Goal: Check status: Check status

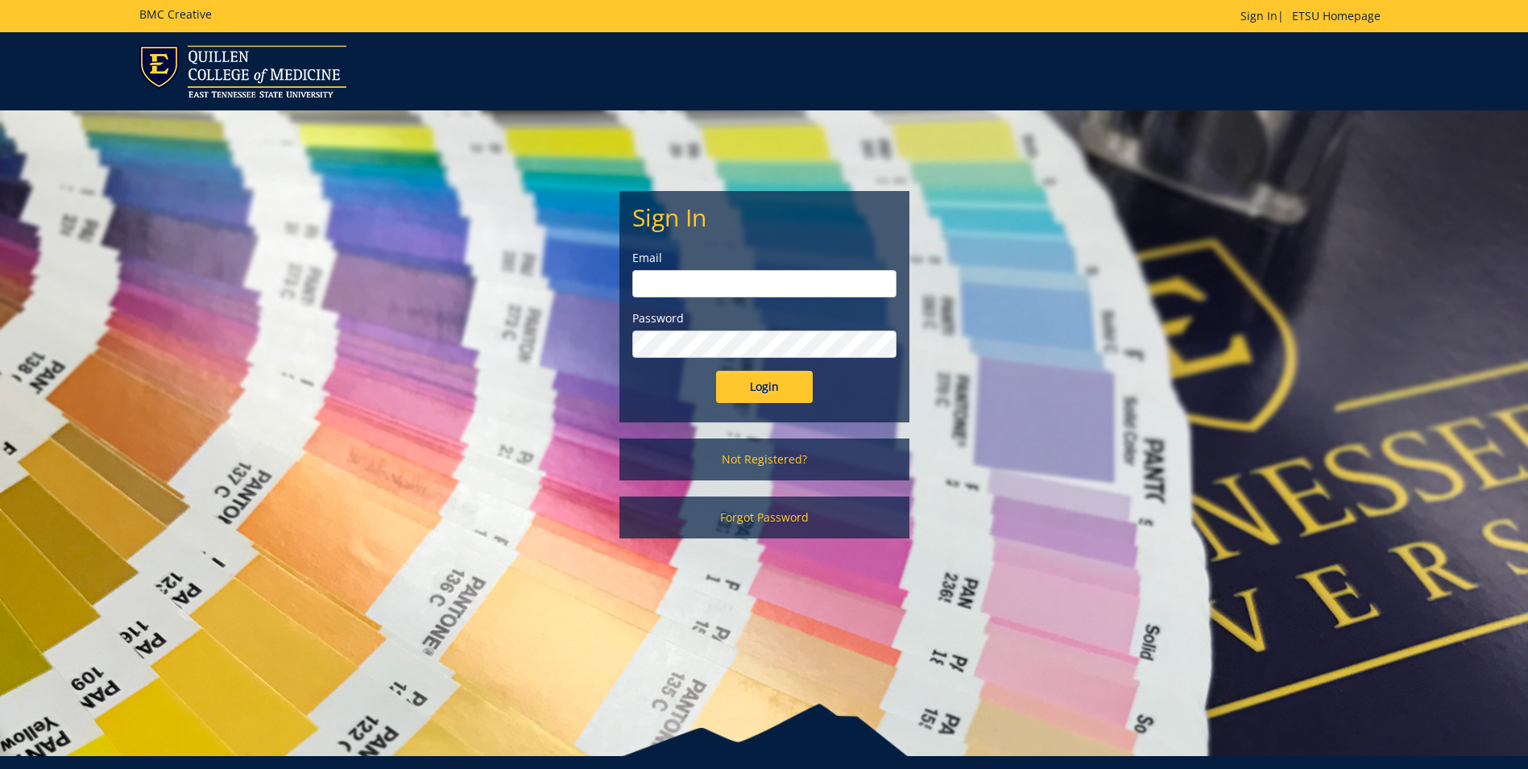
type input "[EMAIL_ADDRESS][DOMAIN_NAME]"
click at [756, 396] on input "Login" at bounding box center [764, 387] width 97 height 32
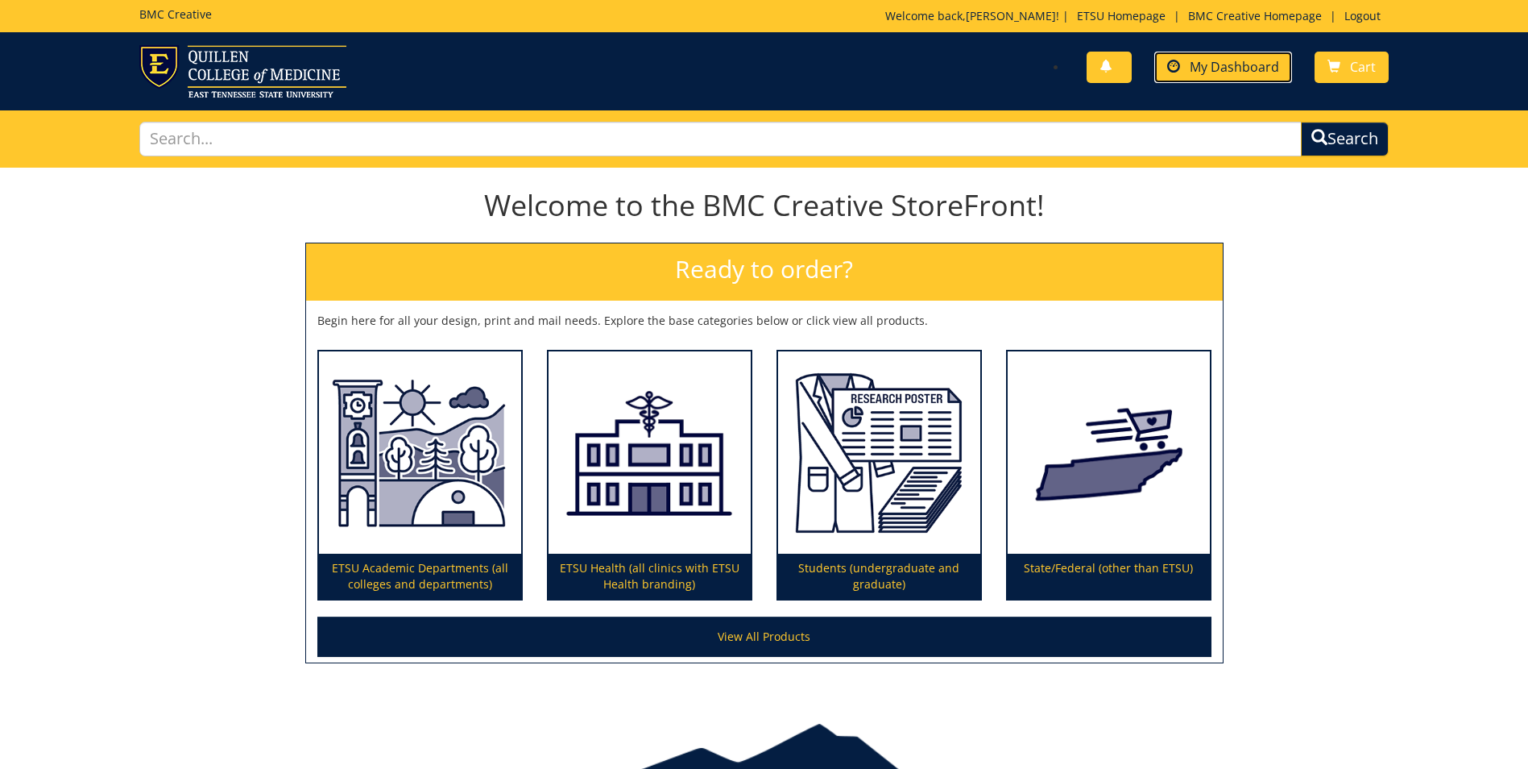
click at [1253, 64] on span "My Dashboard" at bounding box center [1234, 67] width 89 height 18
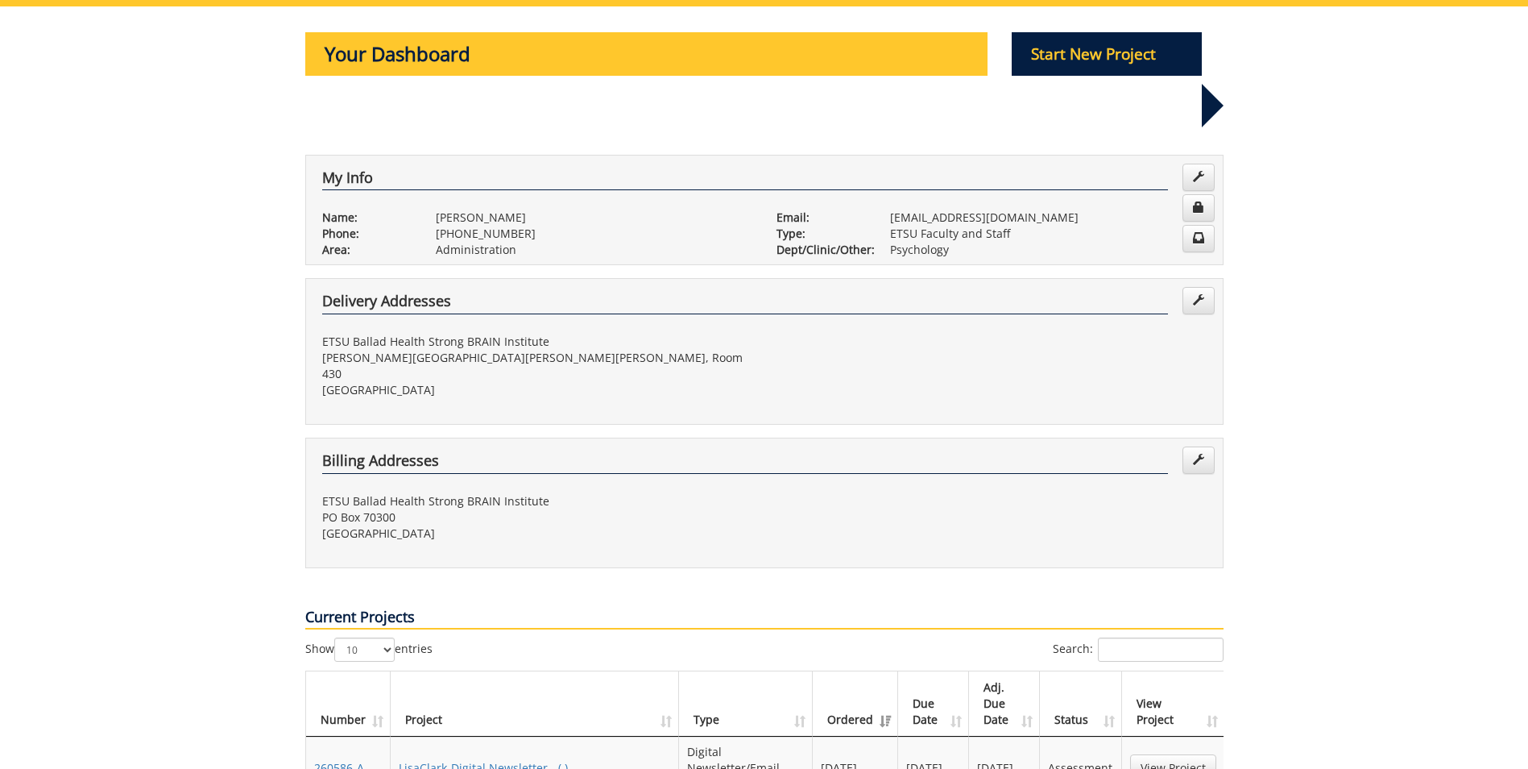
scroll to position [403, 0]
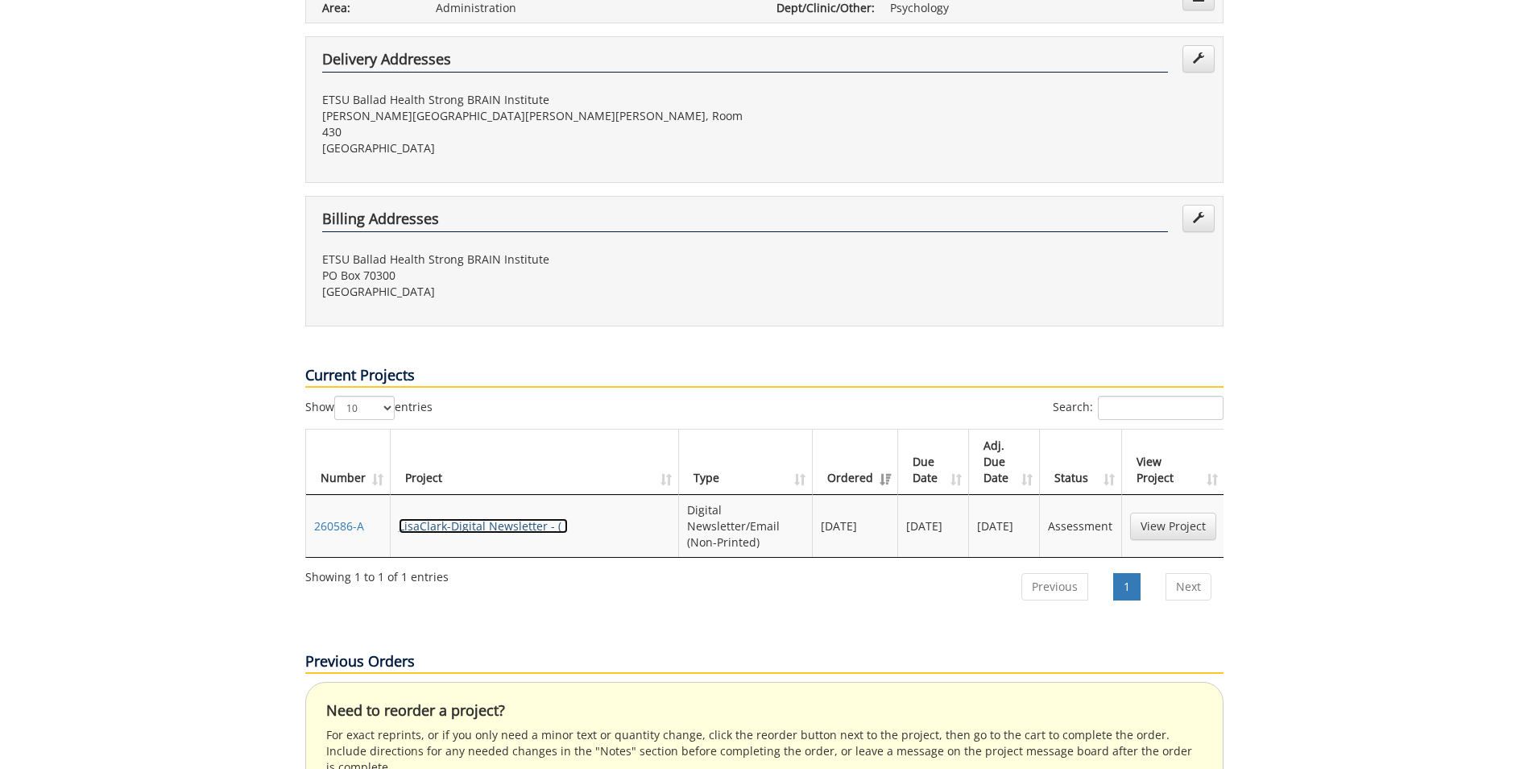
click at [458, 518] on link "LisaClark-Digital Newsletter - ( )" at bounding box center [483, 525] width 169 height 15
